Goal: Go to known website: Go to known website

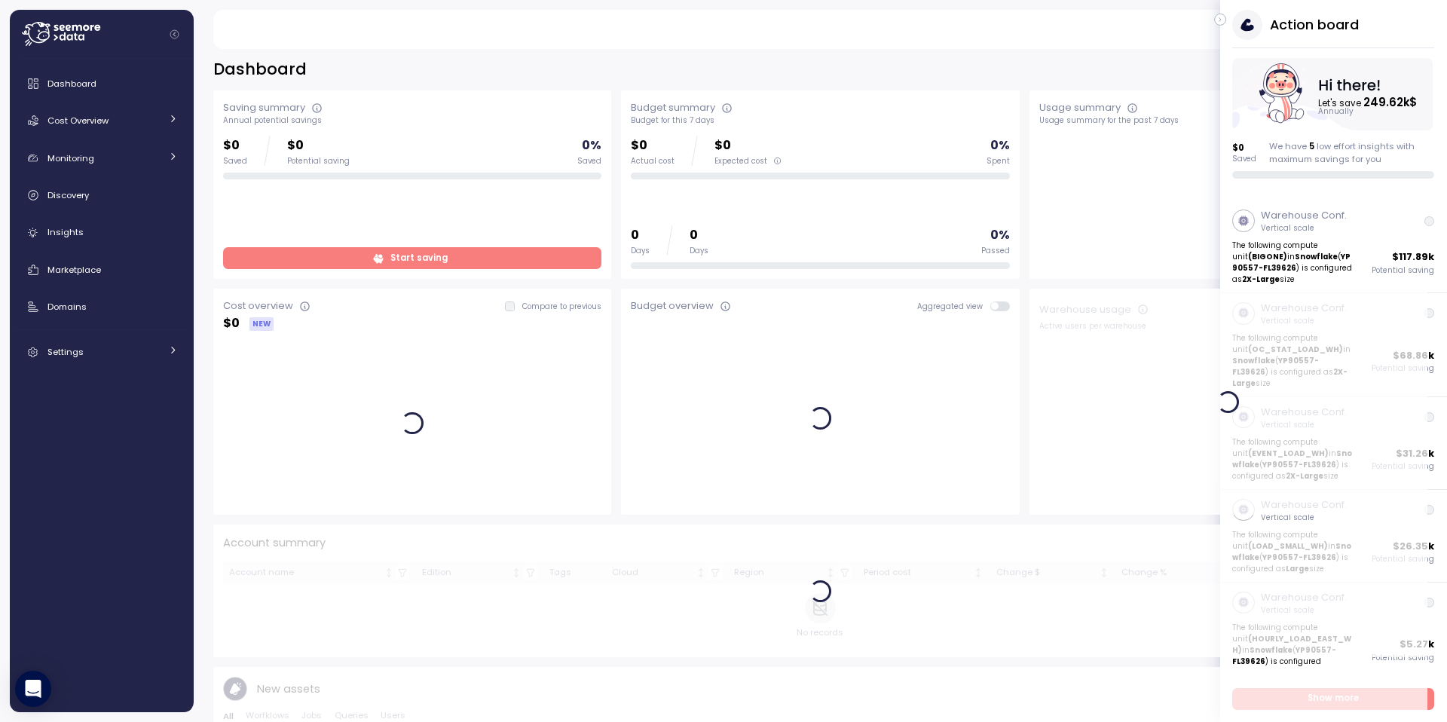
click at [1217, 17] on icon "button" at bounding box center [1220, 20] width 7 height 18
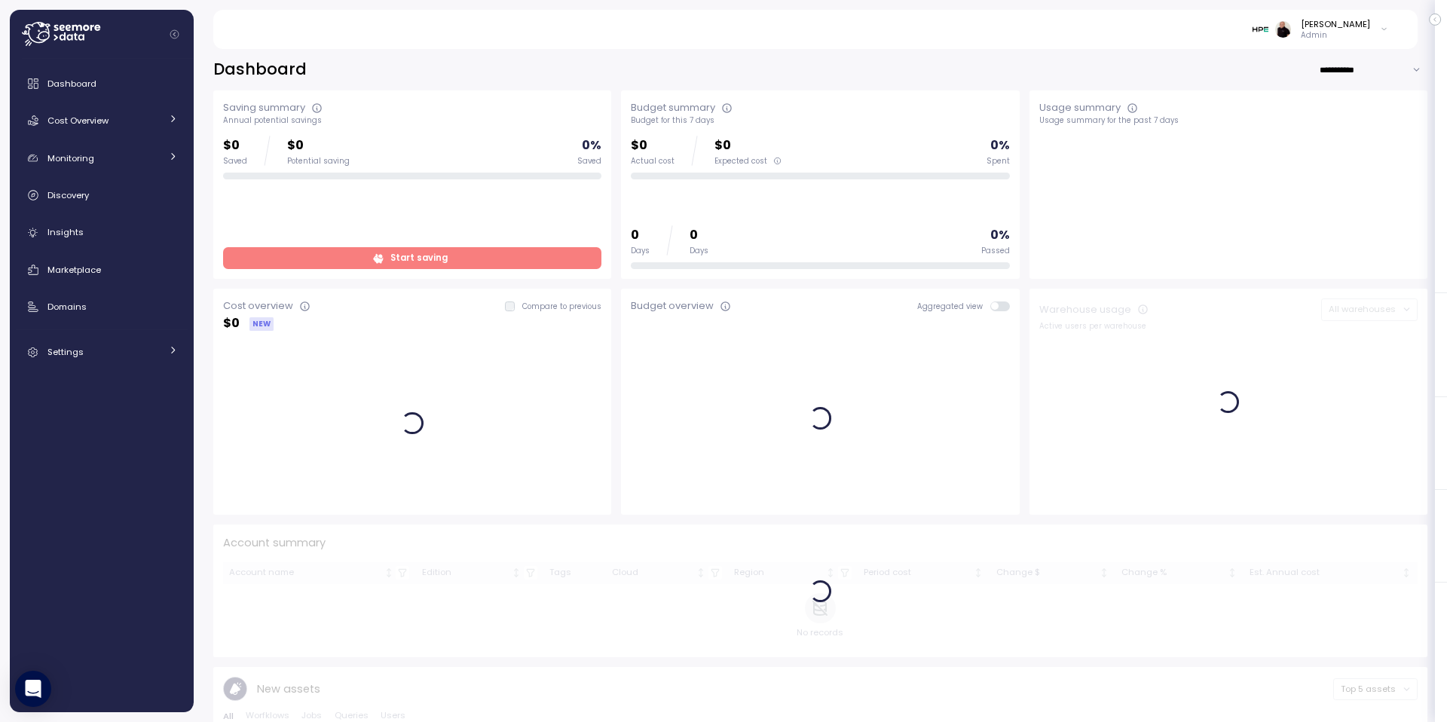
click at [1269, 28] on img at bounding box center [1261, 29] width 16 height 16
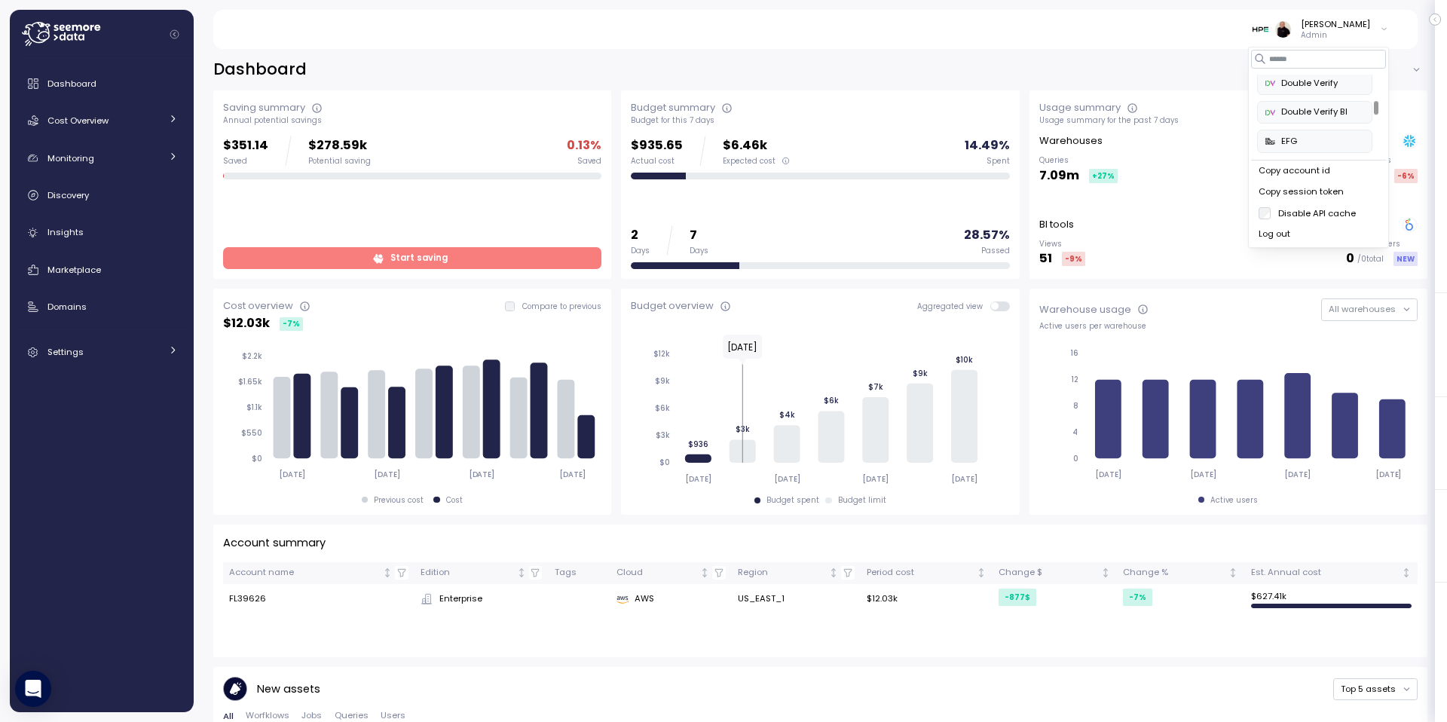
scroll to position [227, 0]
click at [1314, 91] on div "Double Verify" at bounding box center [1315, 92] width 99 height 14
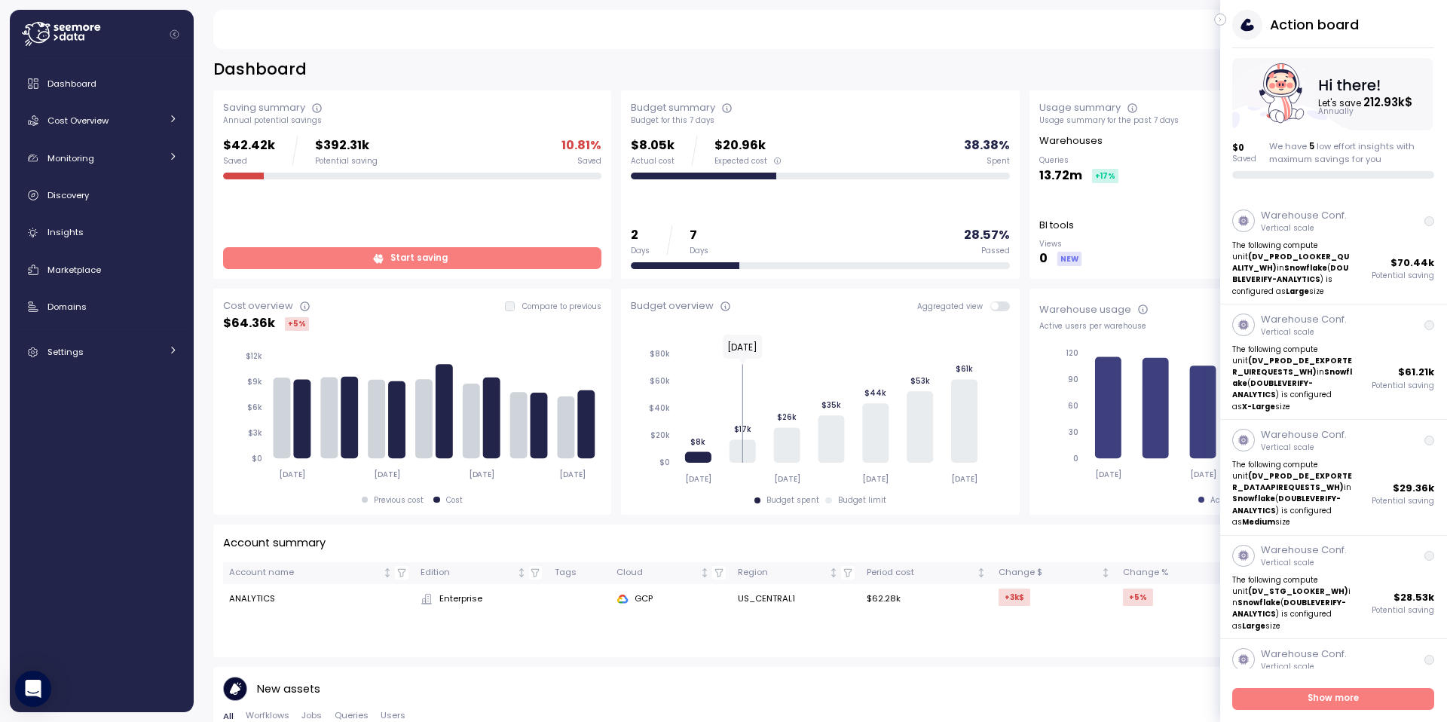
click at [1223, 17] on icon "button" at bounding box center [1220, 20] width 7 height 18
